Goal: Find specific page/section: Find specific page/section

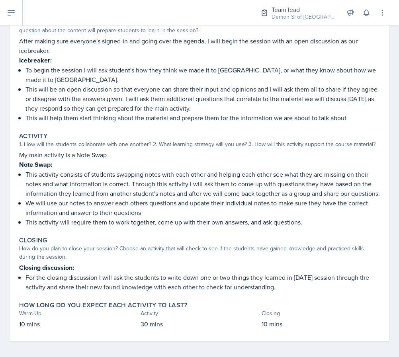
scroll to position [115, 0]
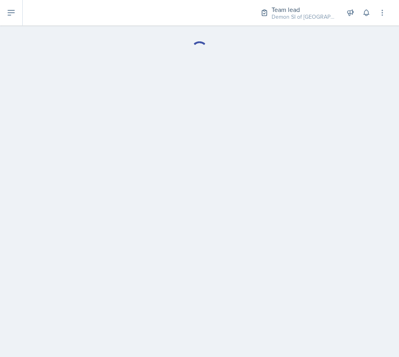
select select "Planning Sheets"
